Goal: Task Accomplishment & Management: Use online tool/utility

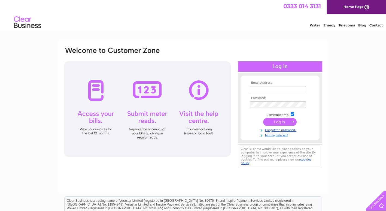
type input "[EMAIL_ADDRESS][DOMAIN_NAME]"
click at [279, 120] on input "submit" at bounding box center [279, 122] width 33 height 8
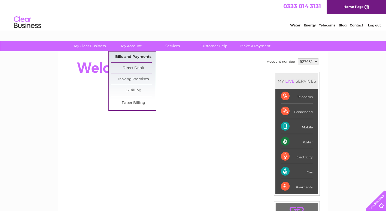
click at [140, 57] on link "Bills and Payments" at bounding box center [133, 56] width 45 height 11
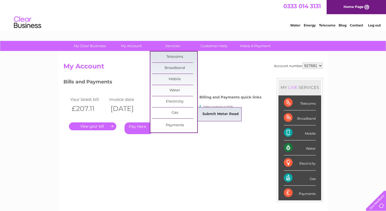
click at [209, 113] on link "Submit Meter Read" at bounding box center [220, 114] width 45 height 11
